Goal: Task Accomplishment & Management: Manage account settings

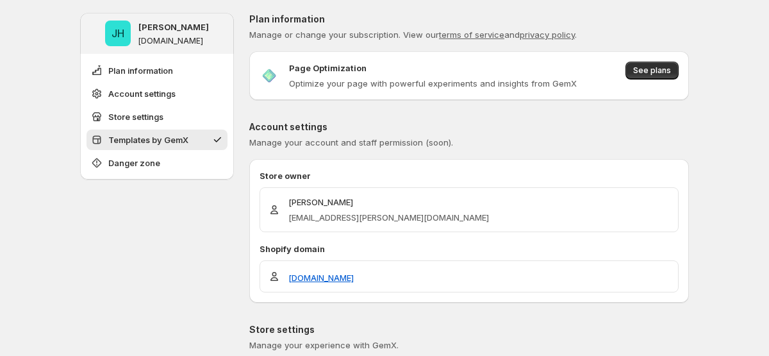
scroll to position [572, 0]
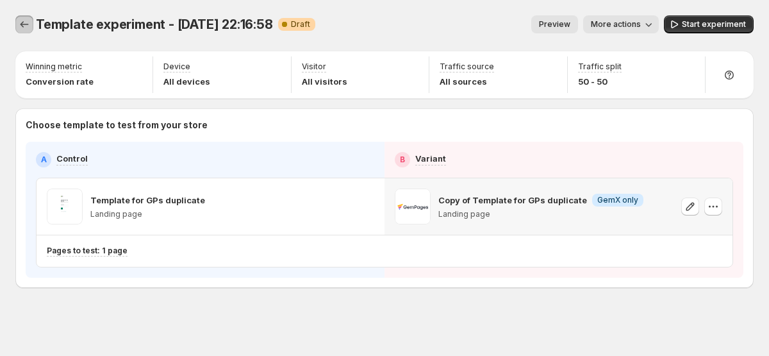
click at [17, 19] on button "Experiments" at bounding box center [24, 24] width 18 height 18
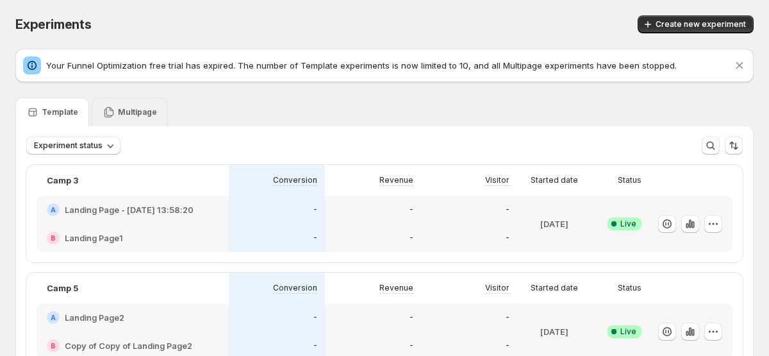
click at [128, 113] on p "Multipage" at bounding box center [137, 112] width 39 height 10
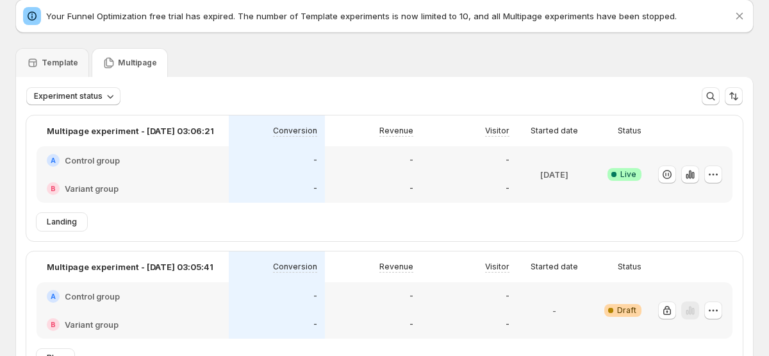
scroll to position [110, 0]
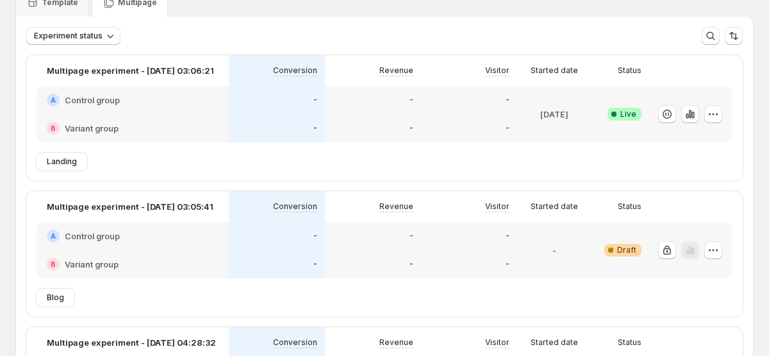
click at [131, 98] on div "A Control group" at bounding box center [133, 100] width 172 height 13
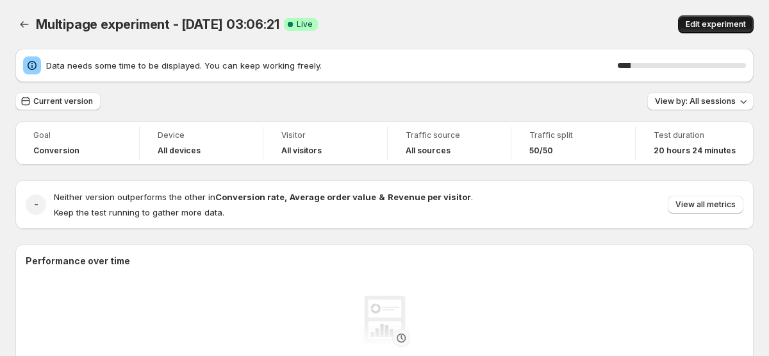
click at [719, 30] on button "Edit experiment" at bounding box center [716, 24] width 76 height 18
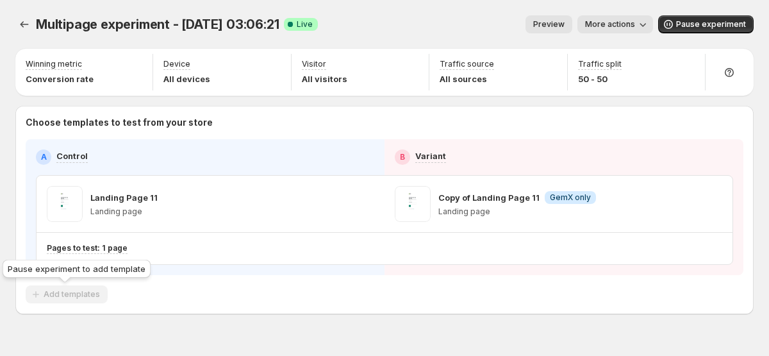
click at [90, 294] on span "Add templates" at bounding box center [67, 294] width 82 height 19
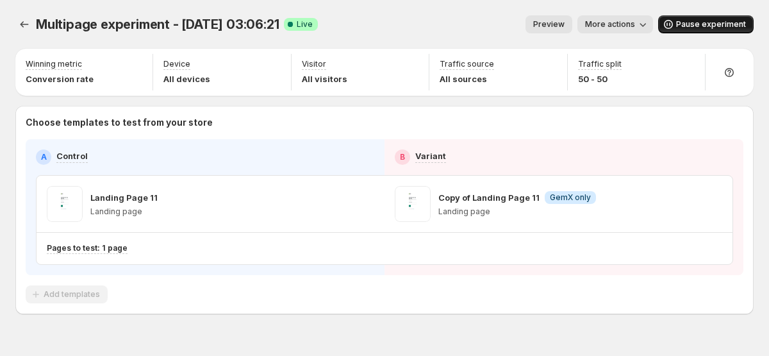
click at [693, 25] on span "Pause experiment" at bounding box center [711, 24] width 70 height 10
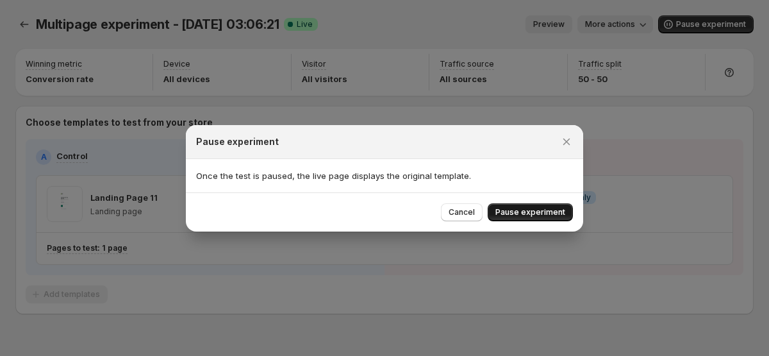
click at [533, 218] on button "Pause experiment" at bounding box center [530, 212] width 85 height 18
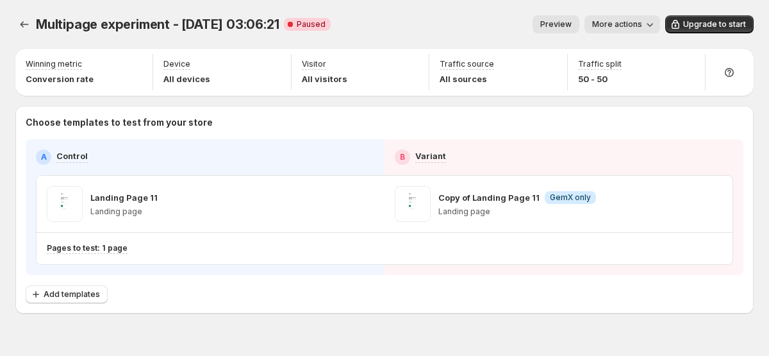
click at [40, 282] on div "Choose templates to test from your store A Control B Variant Landing Page 11 La…" at bounding box center [385, 209] width 718 height 187
click at [47, 292] on span "Add templates" at bounding box center [72, 294] width 56 height 10
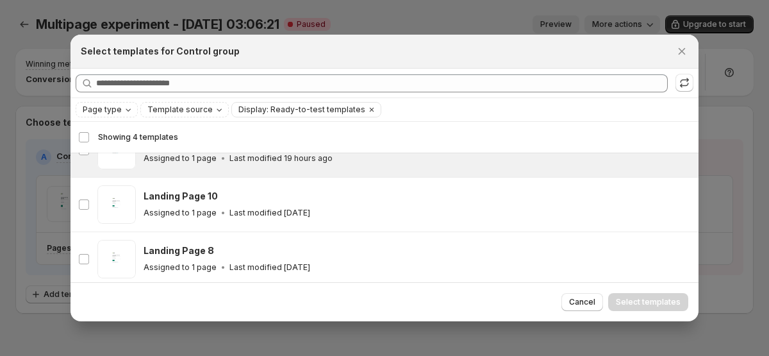
scroll to position [79, 0]
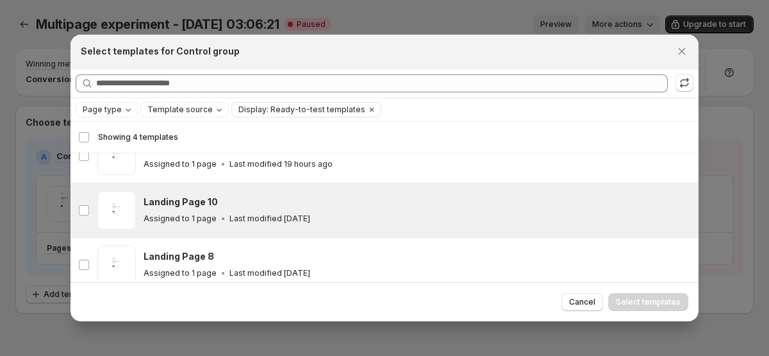
click at [175, 222] on p "Assigned to 1 page" at bounding box center [180, 218] width 73 height 10
click at [648, 304] on span "Select templates" at bounding box center [648, 302] width 65 height 10
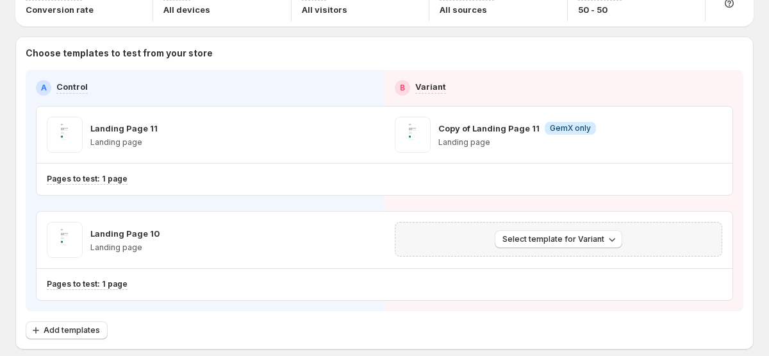
scroll to position [71, 0]
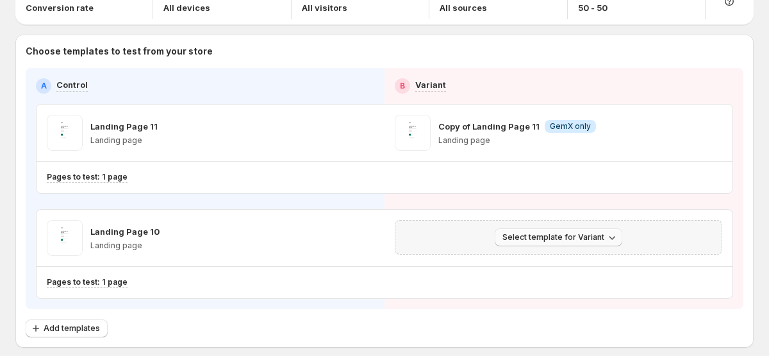
click at [594, 231] on button "Select template for Variant" at bounding box center [559, 237] width 128 height 18
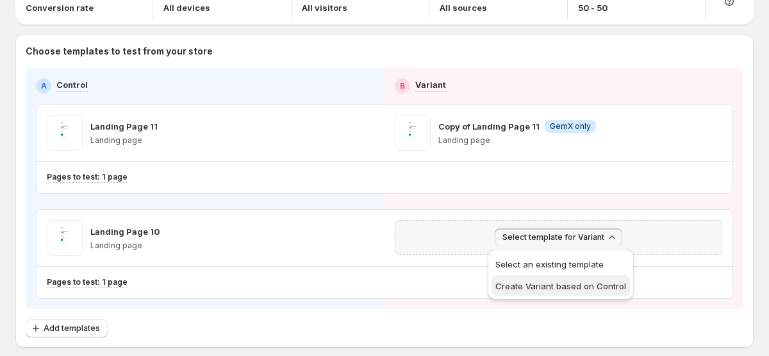
click at [583, 281] on span "Create Variant based on Control" at bounding box center [560, 286] width 131 height 10
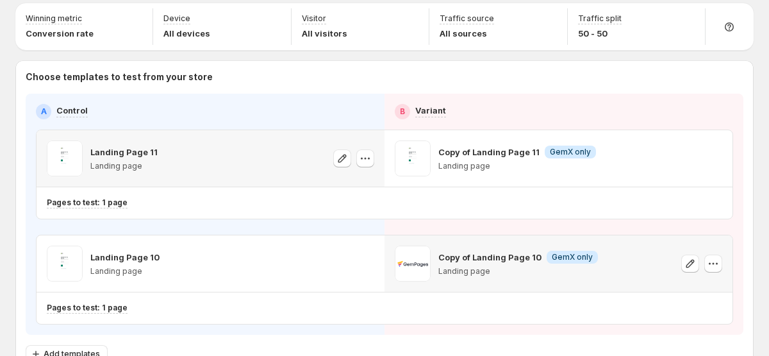
scroll to position [0, 0]
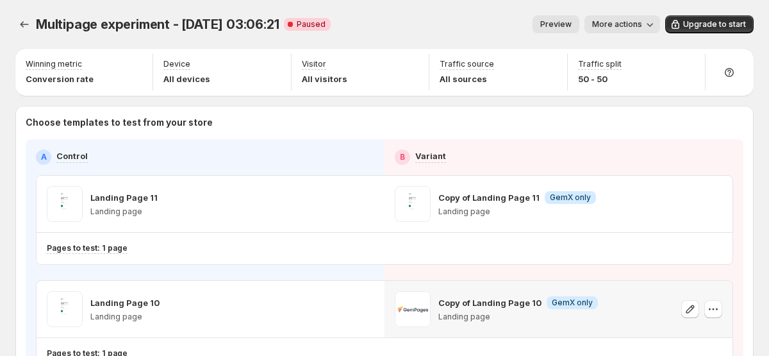
click at [622, 27] on span "More actions" at bounding box center [617, 24] width 50 height 10
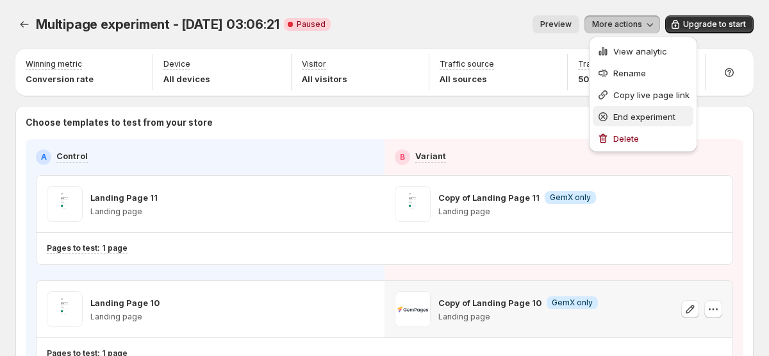
click at [617, 113] on span "End experiment" at bounding box center [644, 117] width 62 height 10
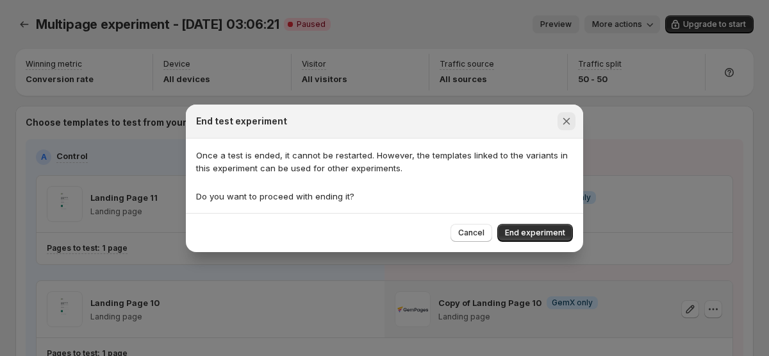
click at [563, 115] on icon "Close" at bounding box center [566, 121] width 13 height 13
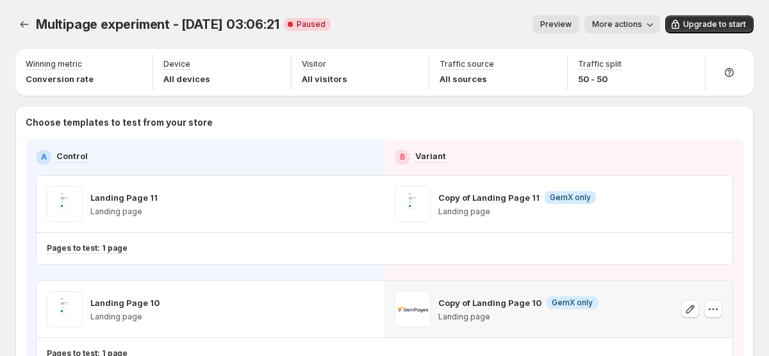
click at [647, 23] on icon "button" at bounding box center [650, 24] width 13 height 13
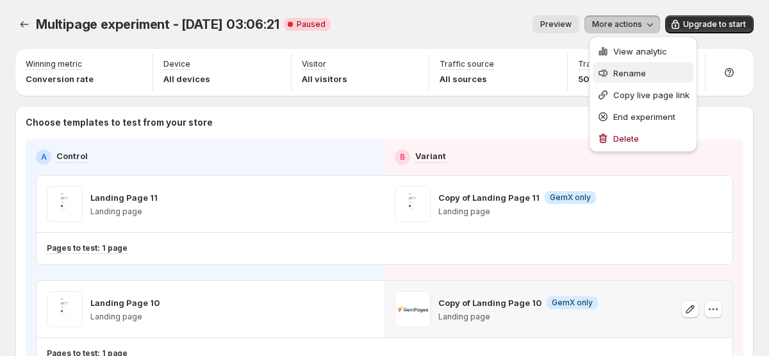
click at [640, 67] on span "Rename" at bounding box center [651, 73] width 76 height 13
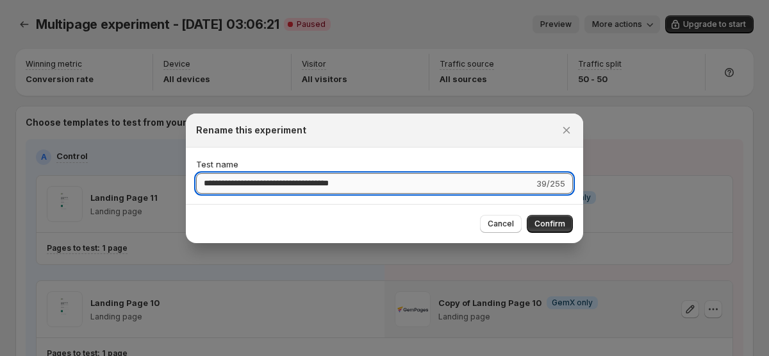
drag, startPoint x: 294, startPoint y: 184, endPoint x: 481, endPoint y: 183, distance: 187.2
click at [481, 183] on input "**********" at bounding box center [365, 183] width 338 height 21
type input "**********"
click at [546, 223] on span "Confirm" at bounding box center [550, 224] width 31 height 10
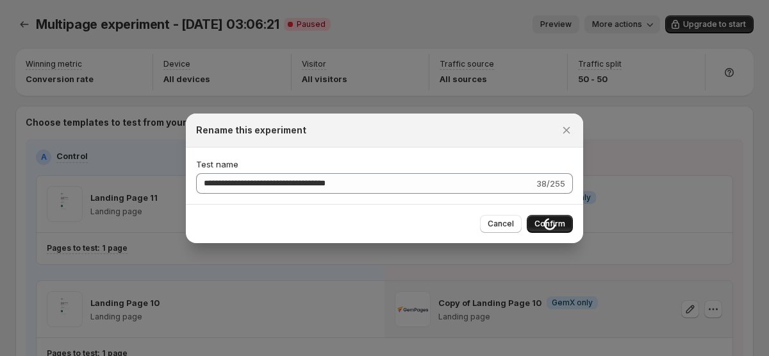
click at [546, 223] on div "Copy of Landing Page 11 Info GemX only Landing page" at bounding box center [559, 204] width 348 height 56
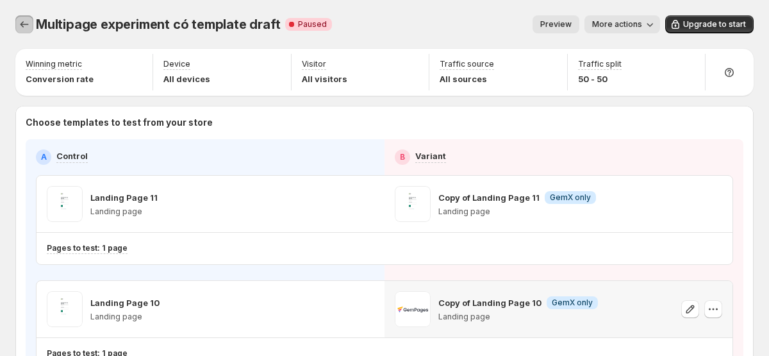
click at [26, 23] on icon "Experiments" at bounding box center [24, 24] width 13 height 13
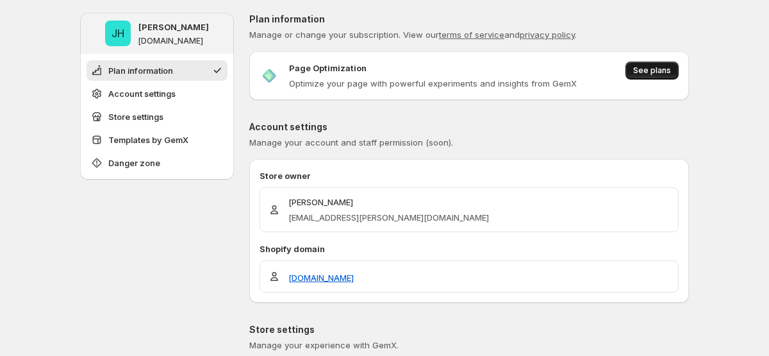
click at [644, 63] on button "See plans" at bounding box center [652, 71] width 53 height 18
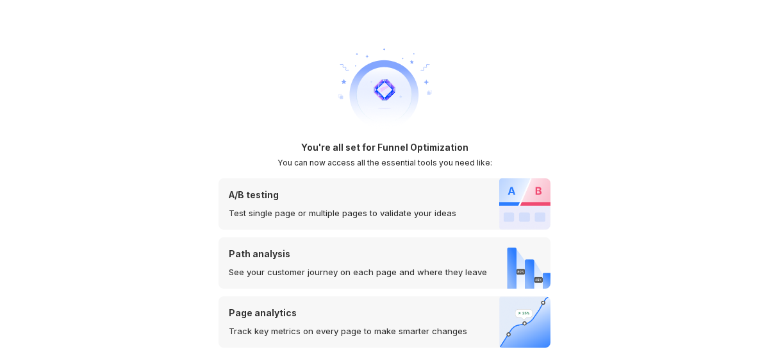
scroll to position [20, 0]
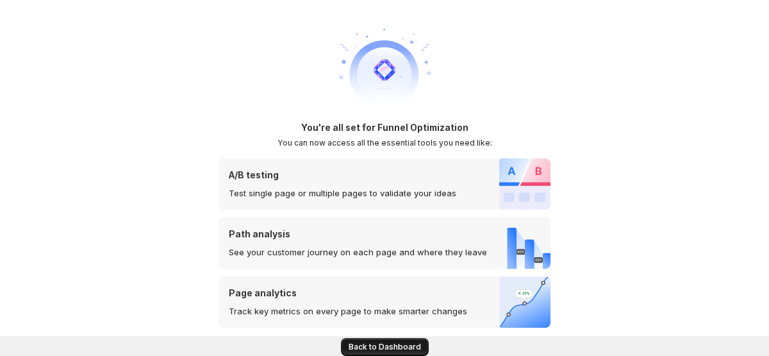
click at [390, 341] on button "Back to Dashboard" at bounding box center [385, 347] width 88 height 18
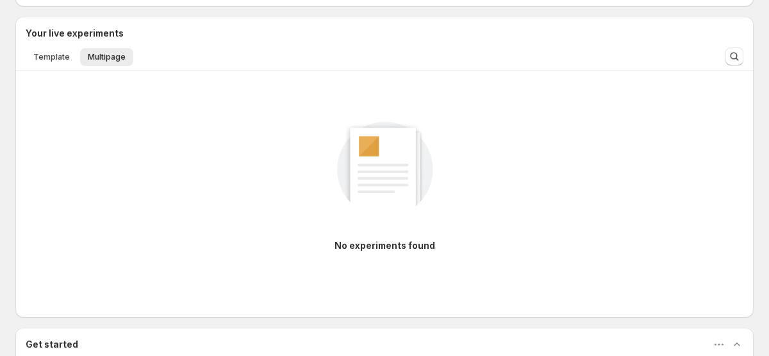
scroll to position [281, 0]
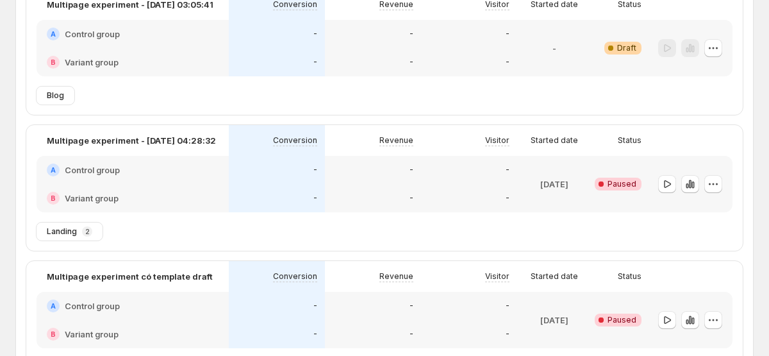
scroll to position [183, 0]
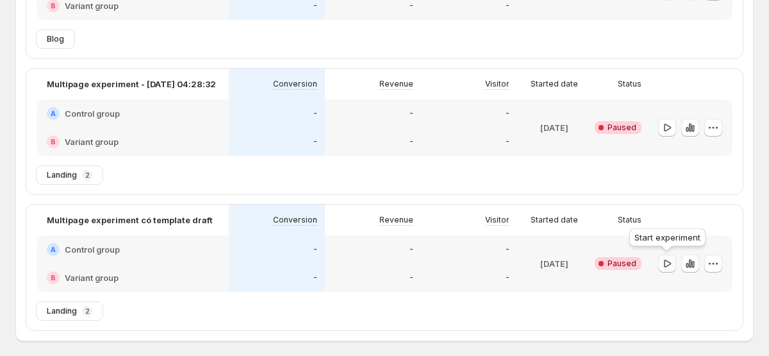
click at [663, 267] on icon "button" at bounding box center [667, 263] width 13 height 13
